Goal: Task Accomplishment & Management: Use online tool/utility

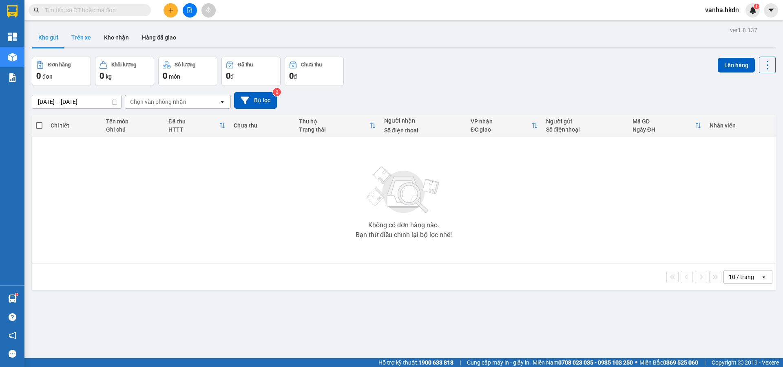
click at [77, 36] on button "Trên xe" at bounding box center [81, 38] width 33 height 20
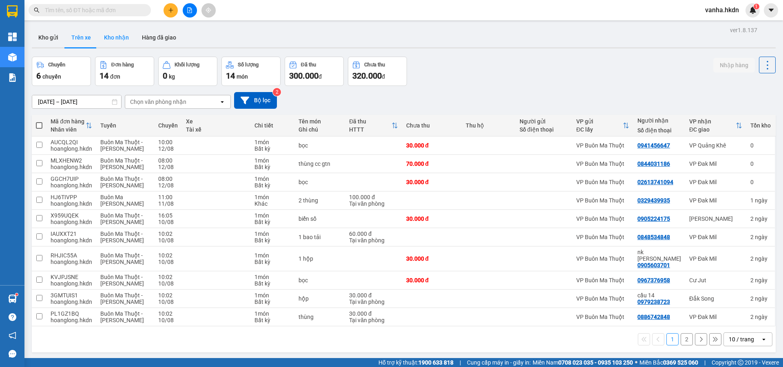
click at [114, 40] on button "Kho nhận" at bounding box center [116, 38] width 38 height 20
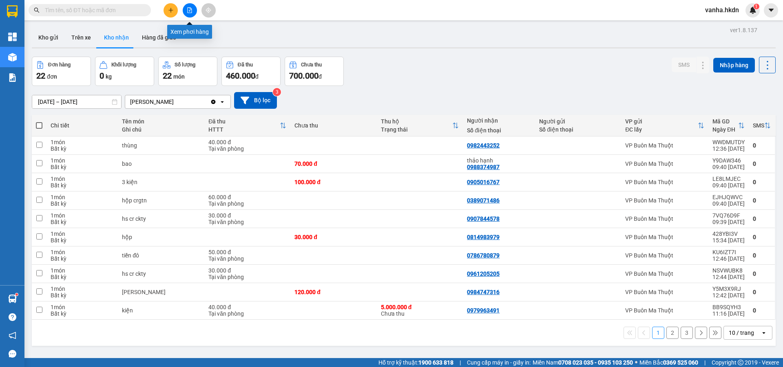
click at [187, 12] on icon "file-add" at bounding box center [190, 10] width 6 height 6
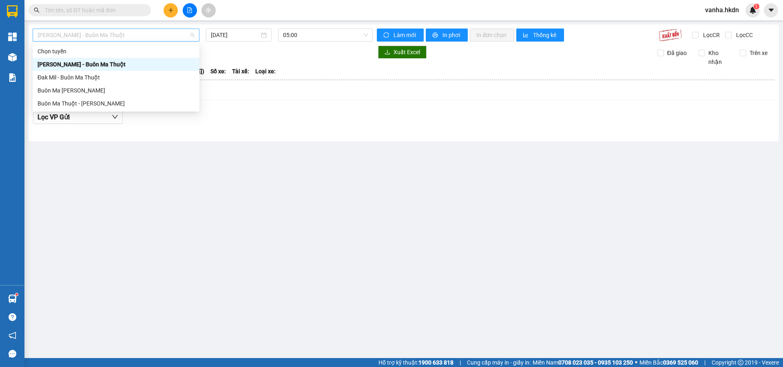
click at [174, 38] on span "[PERSON_NAME] - Buôn Ma Thuột" at bounding box center [116, 35] width 157 height 12
click at [74, 102] on div "Buôn Ma Thuột - [PERSON_NAME]" at bounding box center [116, 103] width 157 height 9
type input "[DATE]"
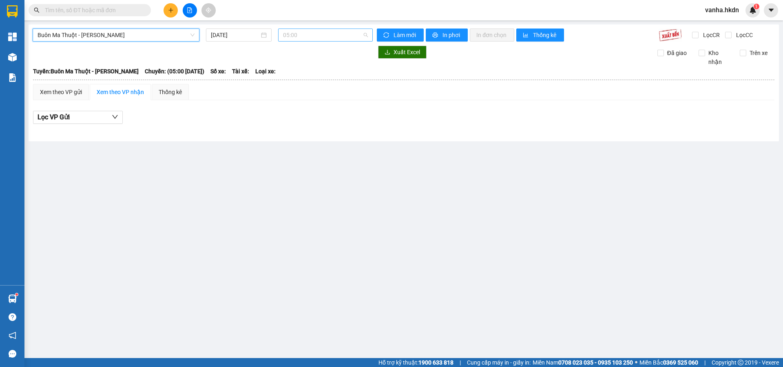
click at [328, 33] on span "05:00" at bounding box center [325, 35] width 85 height 12
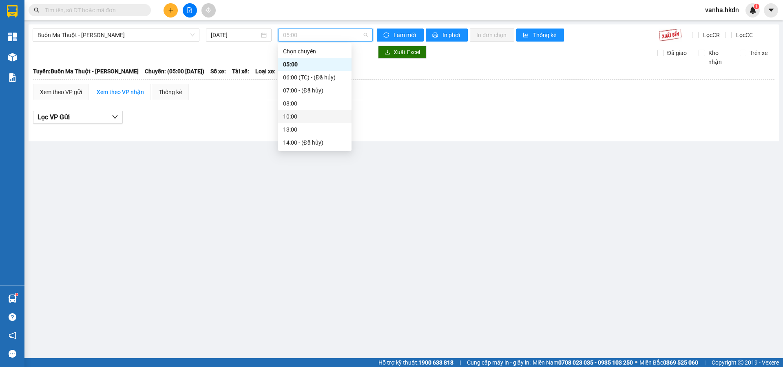
click at [292, 116] on div "10:00" at bounding box center [315, 116] width 64 height 9
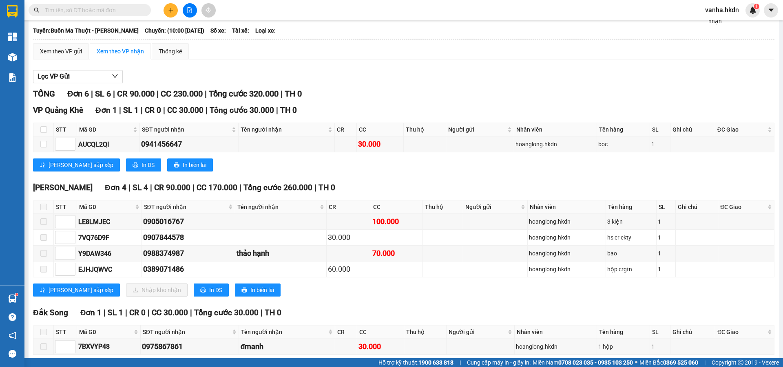
scroll to position [80, 0]
